Goal: Check status: Check status

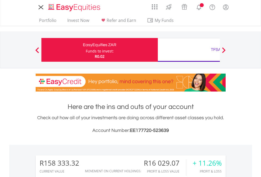
scroll to position [51, 83]
click at [86, 50] on div "Funds to invest:" at bounding box center [100, 51] width 28 height 5
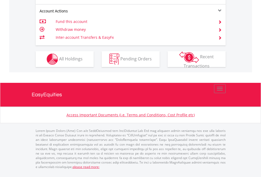
scroll to position [517, 0]
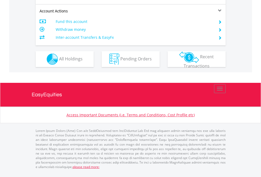
scroll to position [461, 0]
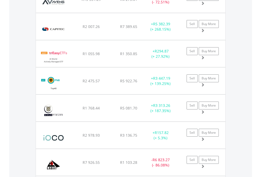
scroll to position [51, 83]
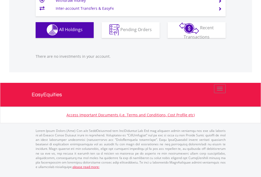
scroll to position [51, 83]
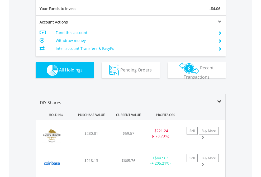
scroll to position [588, 0]
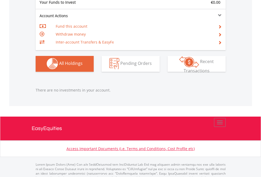
scroll to position [523, 0]
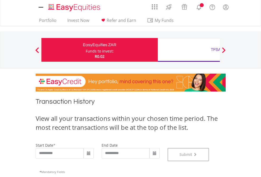
scroll to position [214, 0]
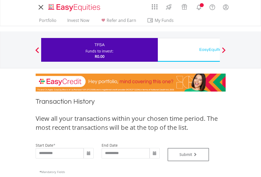
type input "**********"
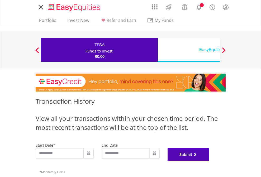
click at [209, 161] on button "Submit" at bounding box center [189, 154] width 42 height 13
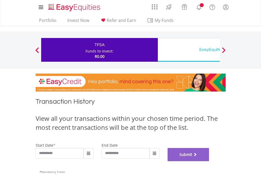
scroll to position [214, 0]
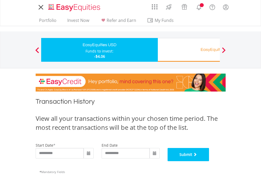
click at [209, 161] on button "Submit" at bounding box center [189, 154] width 42 height 13
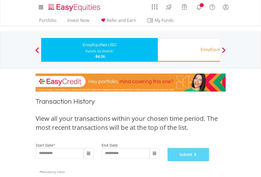
scroll to position [214, 0]
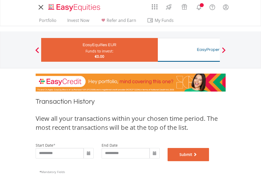
click at [209, 161] on button "Submit" at bounding box center [189, 154] width 42 height 13
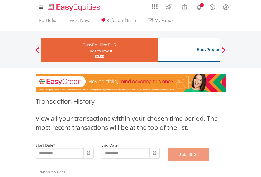
scroll to position [214, 0]
